Goal: Communication & Community: Answer question/provide support

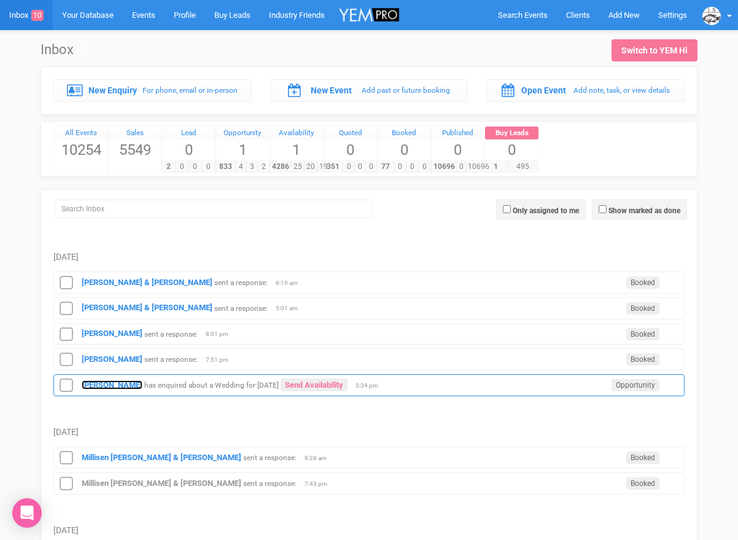
click at [127, 383] on strong "[PERSON_NAME]" at bounding box center [112, 384] width 61 height 9
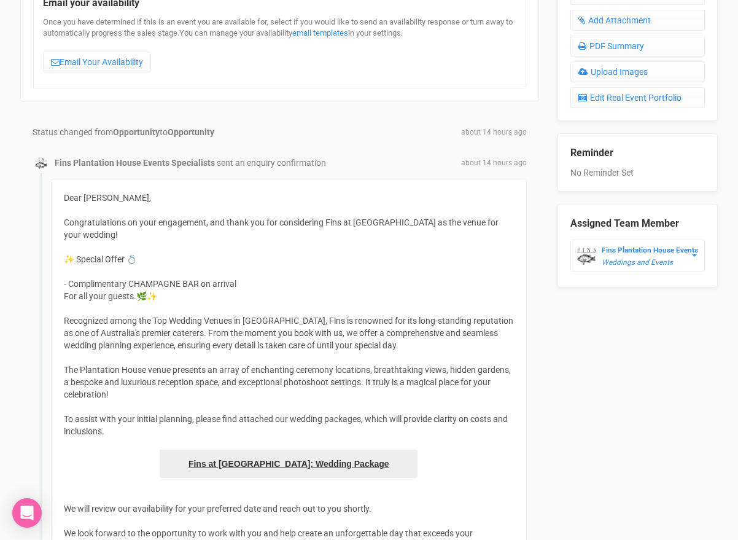
scroll to position [458, 0]
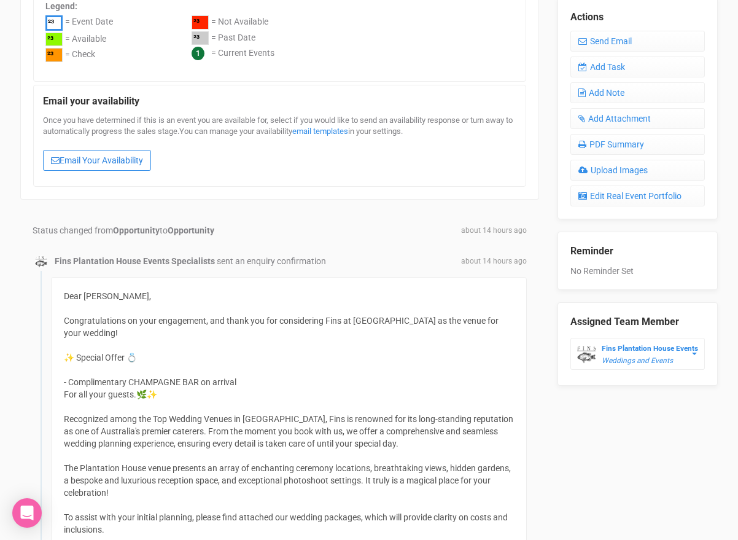
click at [117, 155] on link "Email Your Availability" at bounding box center [97, 160] width 108 height 21
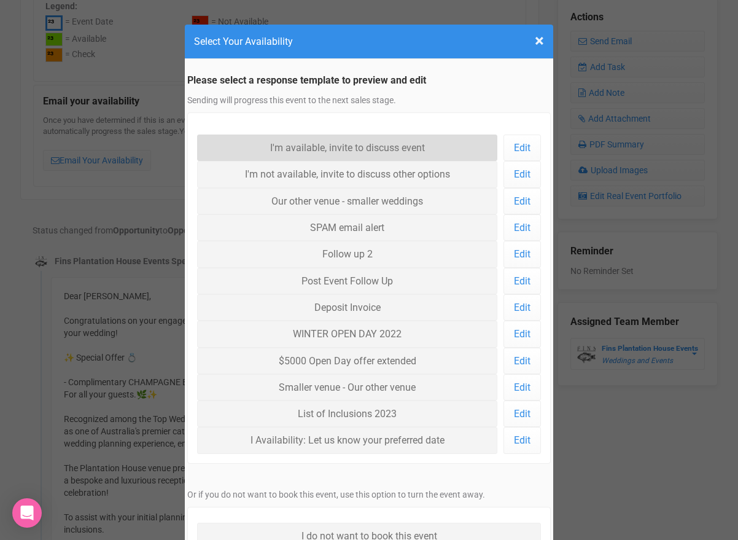
click at [265, 149] on link "I'm available, invite to discuss event" at bounding box center [347, 148] width 300 height 26
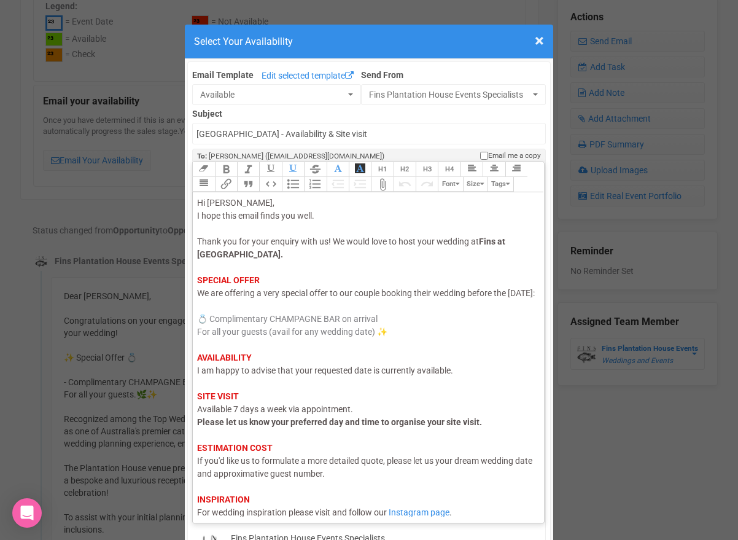
drag, startPoint x: 237, startPoint y: 305, endPoint x: 197, endPoint y: 305, distance: 39.3
click at [197, 298] on span "We are offering a very special offer to our couple booking their wedding before…" at bounding box center [366, 293] width 338 height 10
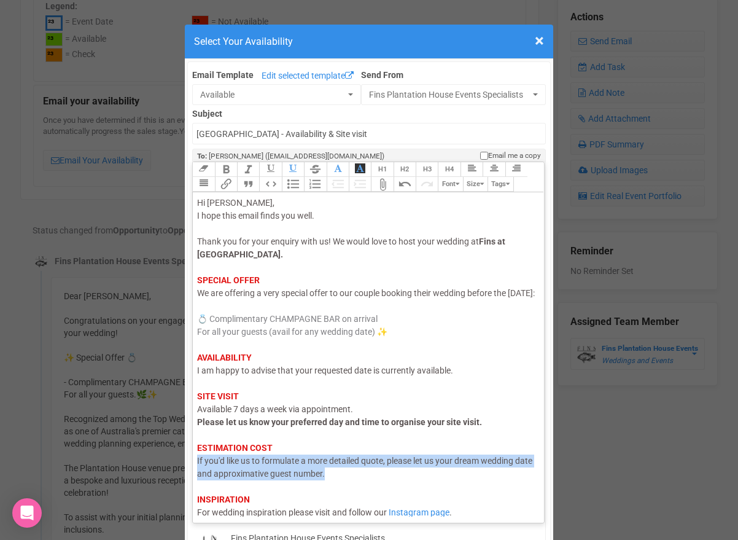
drag, startPoint x: 349, startPoint y: 483, endPoint x: 197, endPoint y: 478, distance: 152.4
click at [197, 479] on trix-editor "Hi Hannah, I hope this email finds you well. Thank you for your enquiry with us…" at bounding box center [368, 354] width 351 height 324
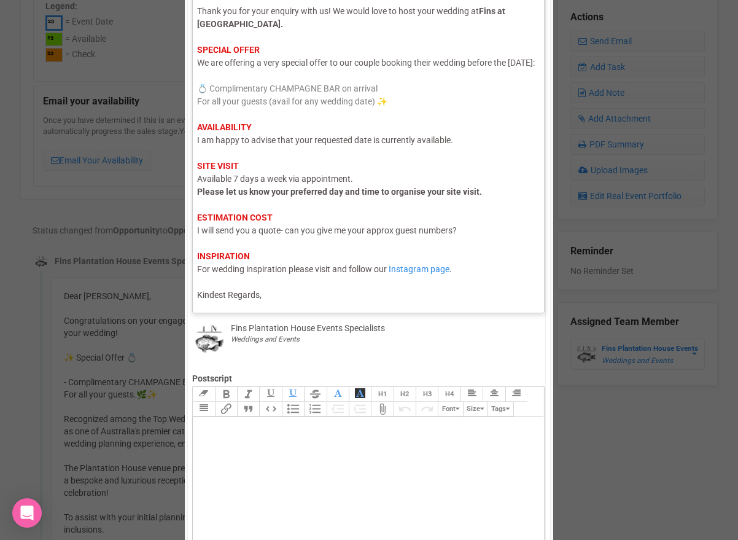
scroll to position [216, 0]
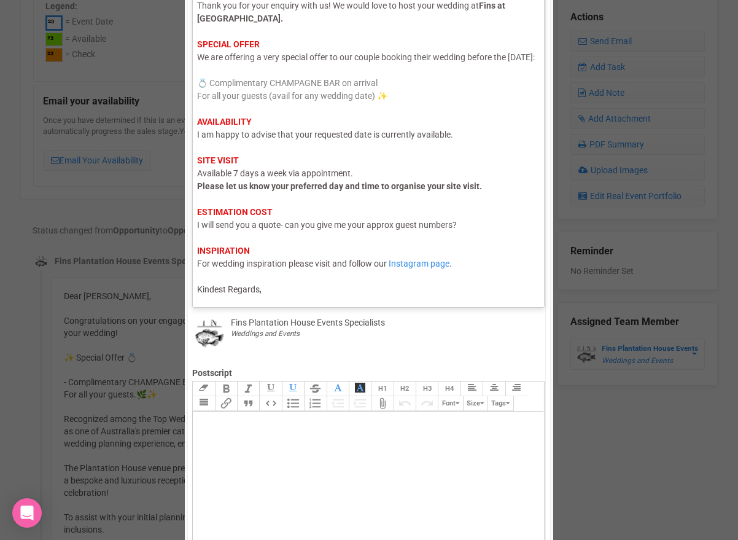
click at [268, 291] on div "Hi Hannah, I hope this email finds you well. Thank you for your enquiry with us…" at bounding box center [366, 128] width 339 height 335
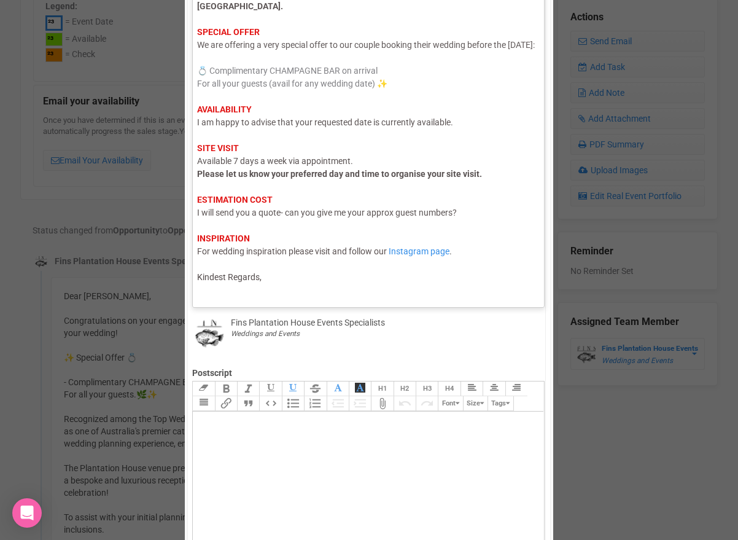
scroll to position [40, 0]
type trix-editor "<div><span style="color: rgb(95, 88, 88);">Hi Hannah,</span><br><span style="co…"
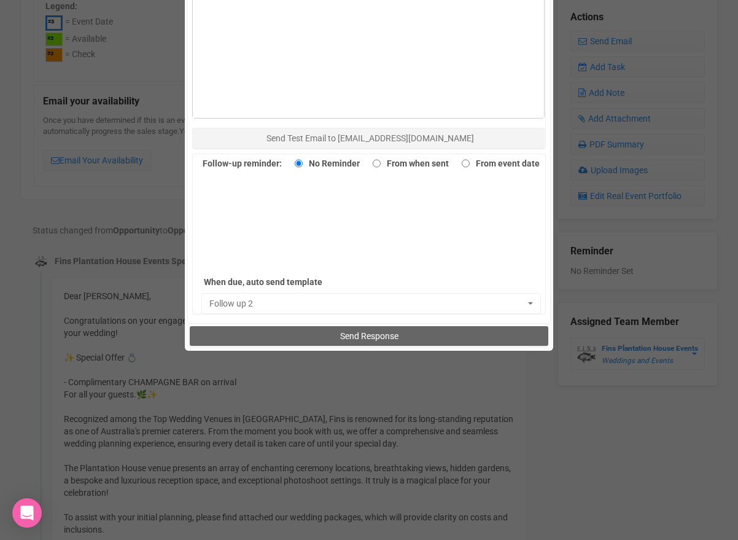
scroll to position [961, 0]
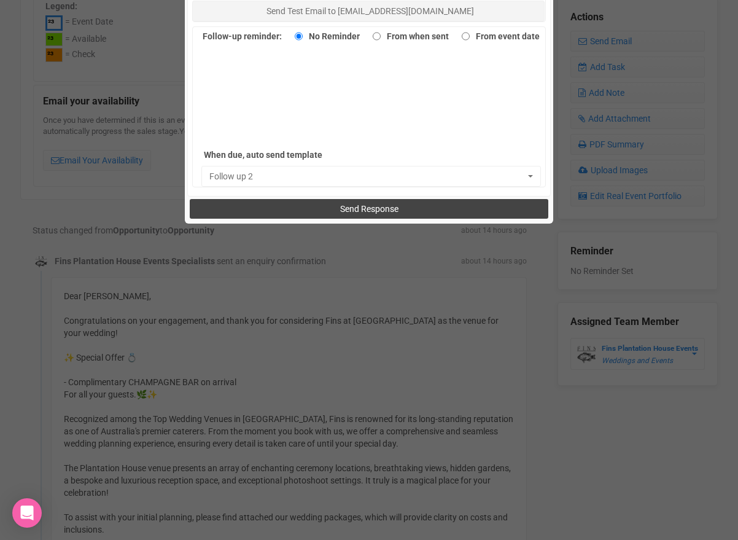
click at [305, 203] on button "Send Response" at bounding box center [369, 209] width 358 height 20
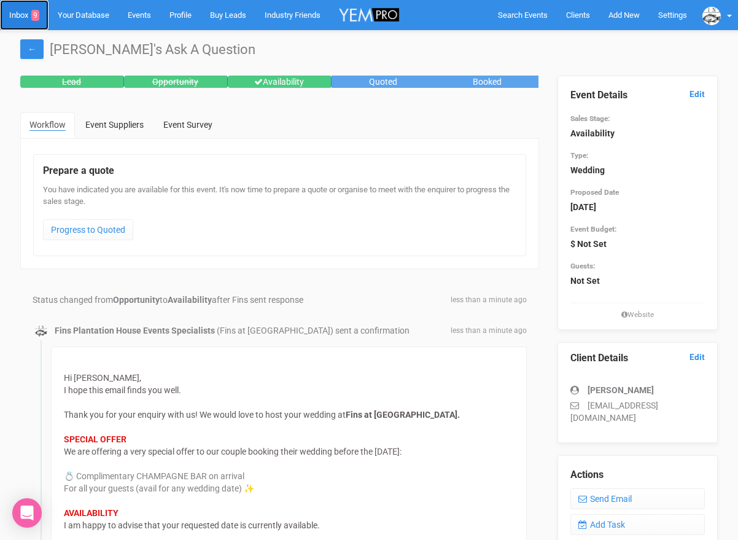
click at [16, 13] on link "Inbox 9" at bounding box center [24, 15] width 49 height 30
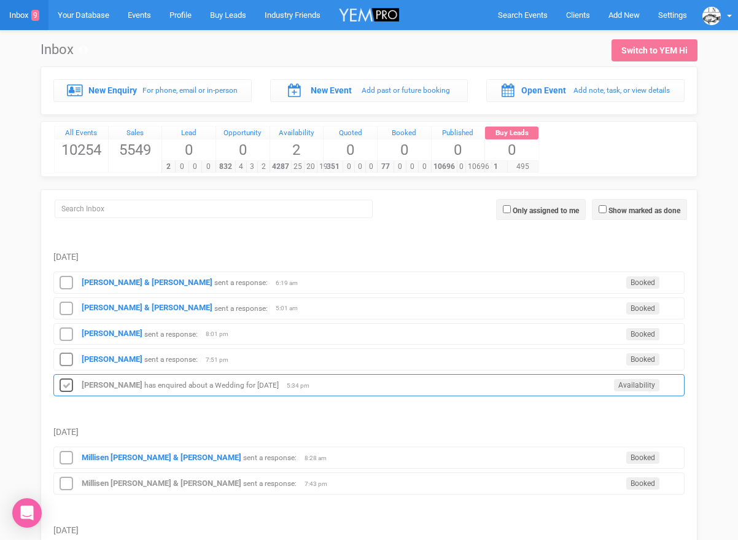
click at [68, 381] on icon at bounding box center [66, 386] width 18 height 16
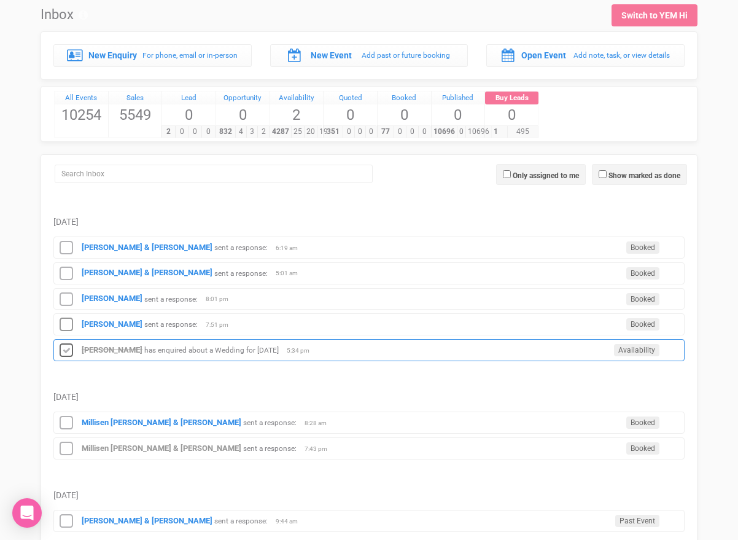
scroll to position [36, 0]
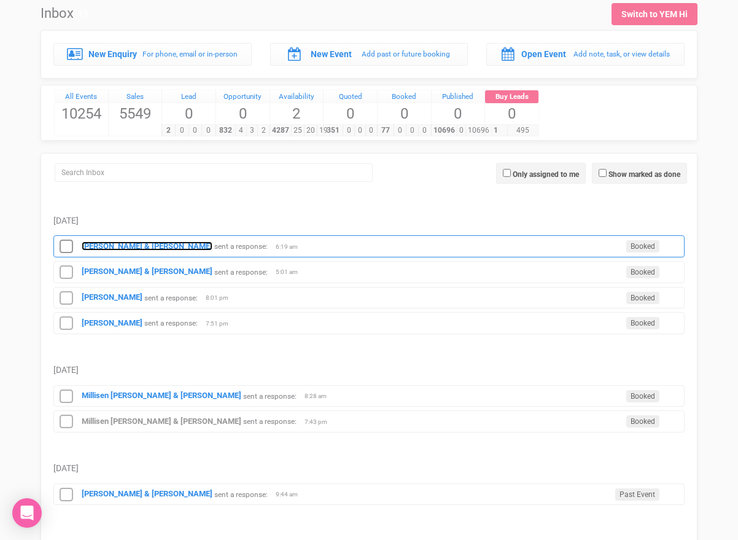
click at [121, 245] on strong "[PERSON_NAME] & [PERSON_NAME]" at bounding box center [147, 245] width 131 height 9
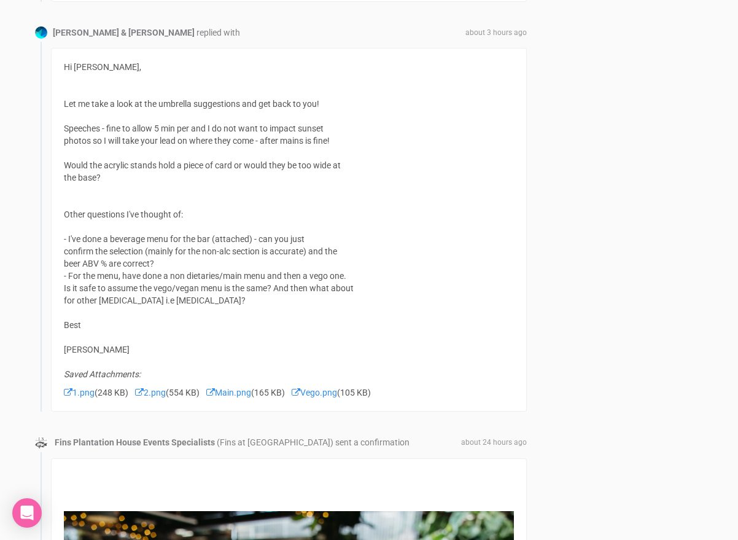
scroll to position [1108, 0]
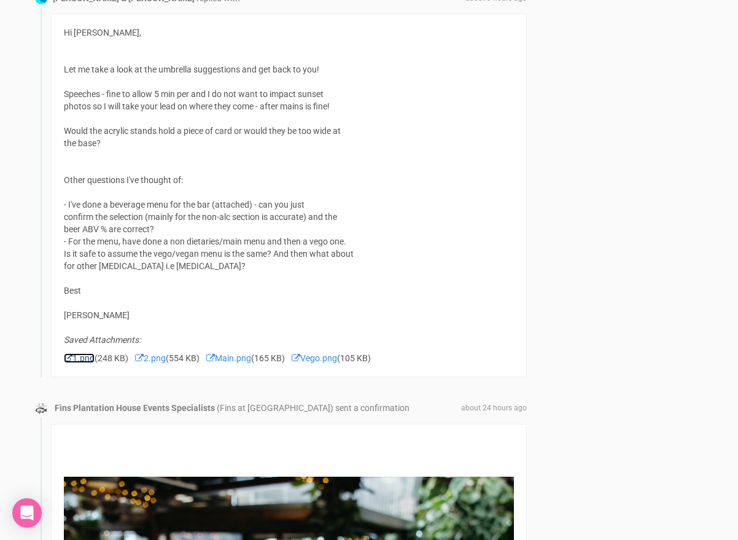
click at [84, 359] on link "1.png" at bounding box center [79, 358] width 31 height 10
click at [162, 358] on link "2.png" at bounding box center [150, 358] width 31 height 10
click at [246, 361] on link "Main.png" at bounding box center [228, 358] width 45 height 10
